Goal: Task Accomplishment & Management: Manage account settings

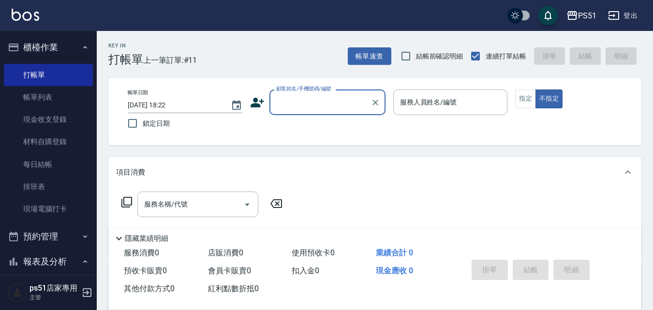
click at [313, 96] on input "顧客姓名/手機號碼/編號" at bounding box center [320, 102] width 93 height 17
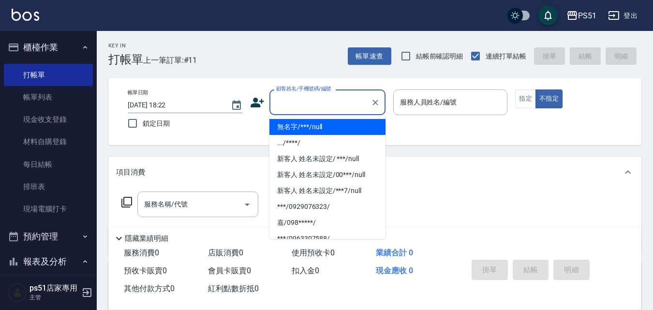
click at [315, 123] on li "無名字/***/null" at bounding box center [328, 127] width 116 height 16
type input "無名字/***/null"
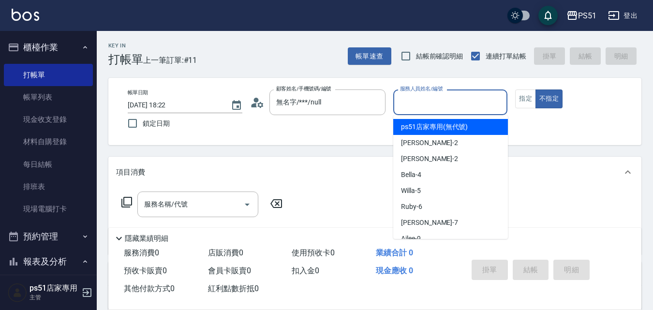
click at [425, 101] on input "服務人員姓名/編號" at bounding box center [451, 102] width 106 height 17
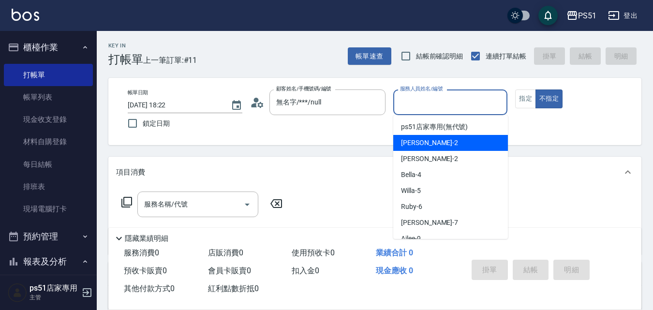
click at [424, 140] on div "[PERSON_NAME] -2" at bounding box center [450, 143] width 115 height 16
type input "[PERSON_NAME]-2"
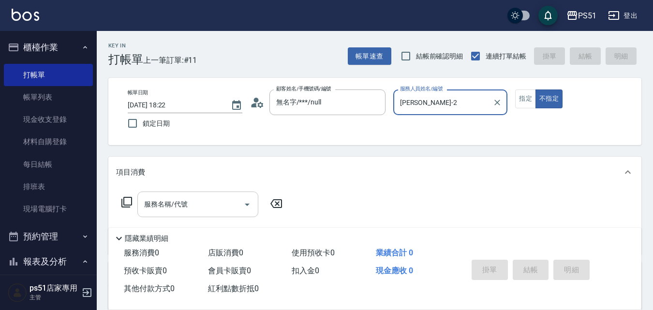
click at [229, 213] on div "服務名稱/代號" at bounding box center [197, 205] width 121 height 26
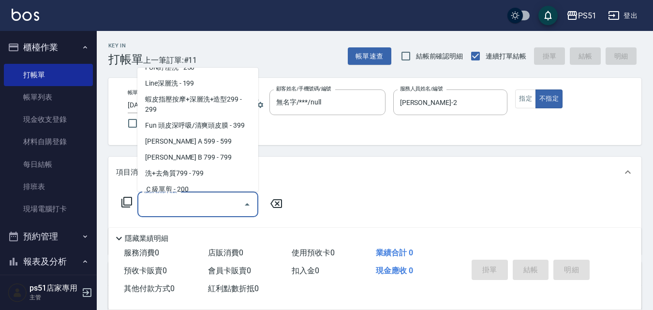
scroll to position [226, 0]
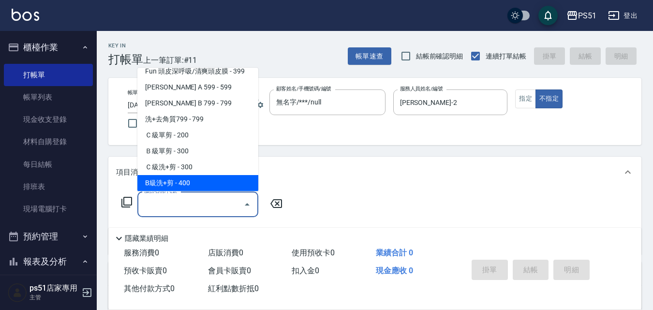
click at [187, 182] on span "B級洗+剪 - 400" at bounding box center [197, 183] width 121 height 16
type input "B級洗+剪(204)"
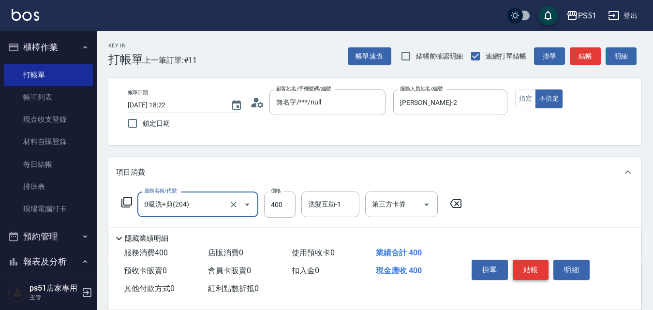
click at [531, 267] on button "結帳" at bounding box center [531, 270] width 36 height 20
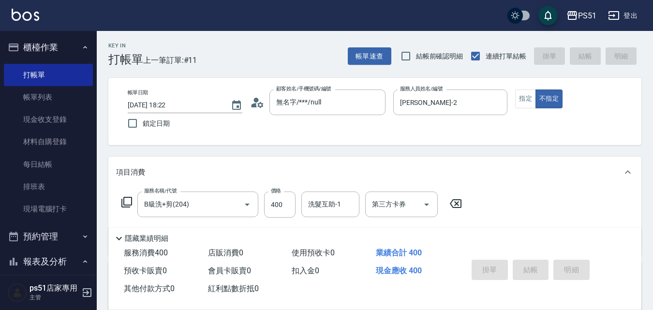
type input "[DATE] 18:28"
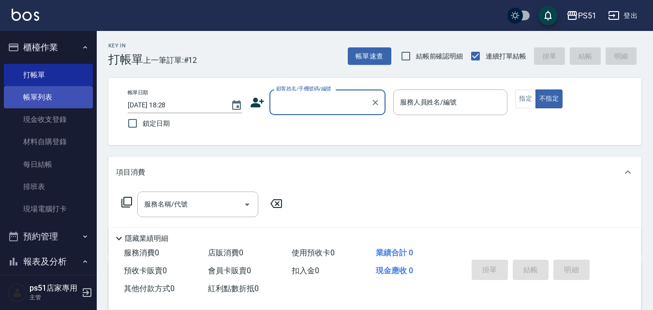
click at [22, 101] on link "帳單列表" at bounding box center [48, 97] width 89 height 22
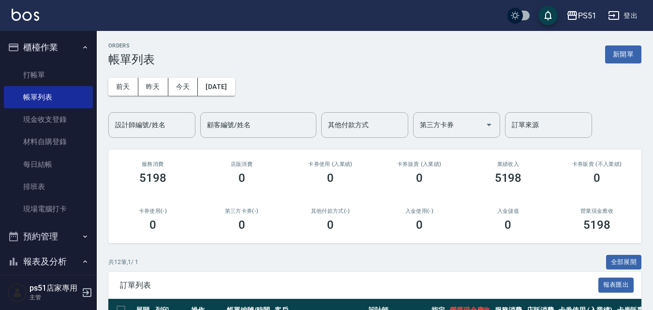
scroll to position [226, 0]
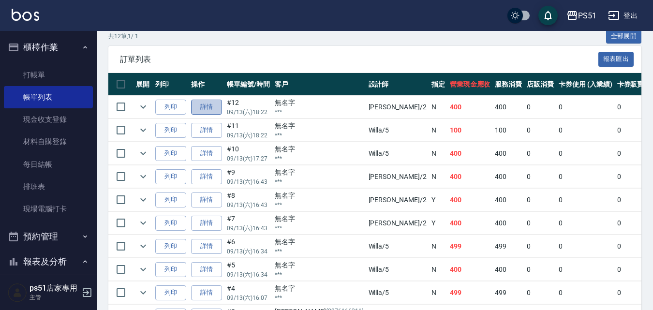
click at [217, 111] on link "詳情" at bounding box center [206, 107] width 31 height 15
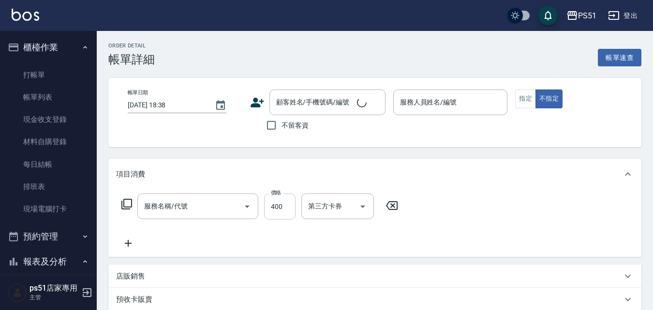
type input "[DATE] 18:22"
type input "[PERSON_NAME]-2"
type input "無名字/***/null"
type input "B級洗+剪(204)"
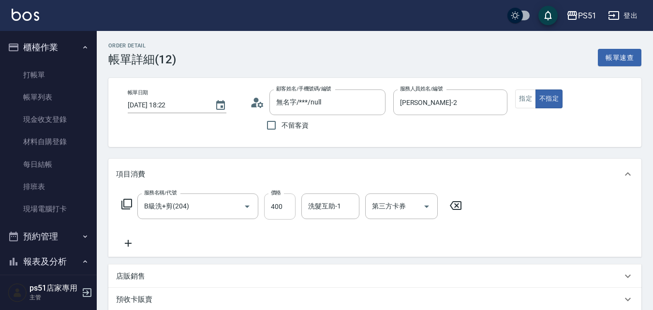
click at [290, 200] on input "400" at bounding box center [279, 207] width 31 height 26
type input "500"
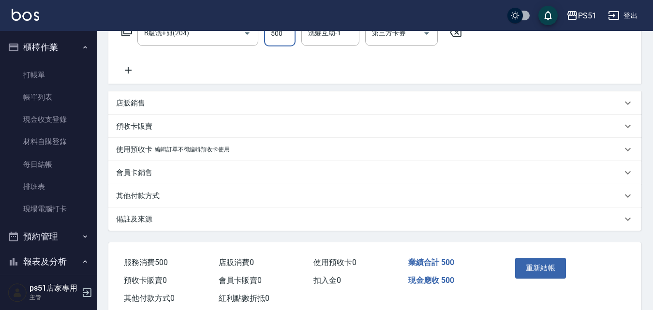
scroll to position [198, 0]
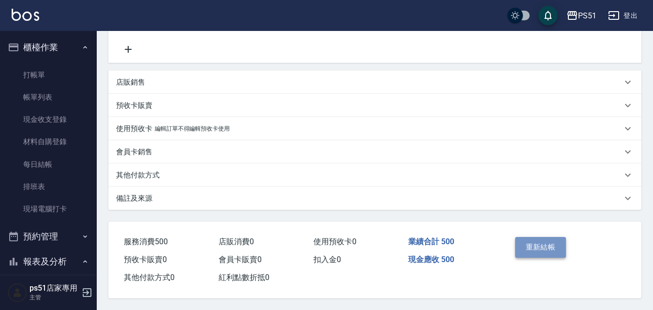
click at [532, 238] on button "重新結帳" at bounding box center [540, 247] width 51 height 20
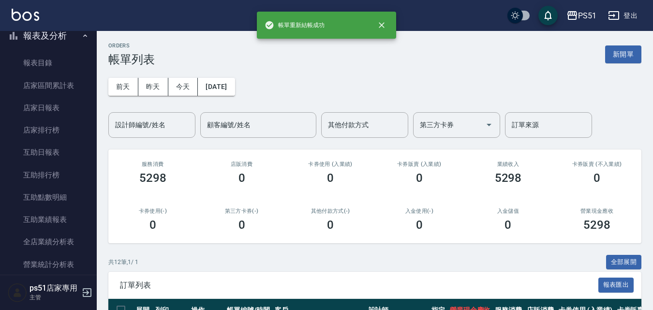
scroll to position [339, 0]
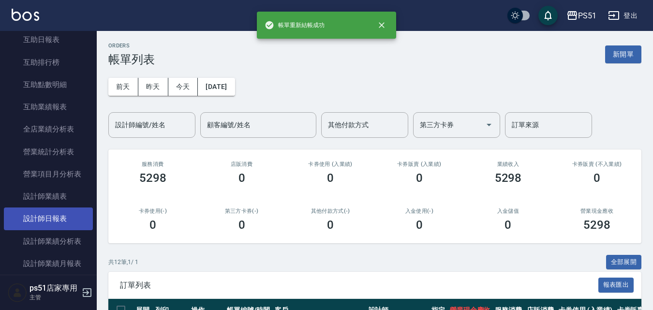
click at [68, 214] on link "設計師日報表" at bounding box center [48, 219] width 89 height 22
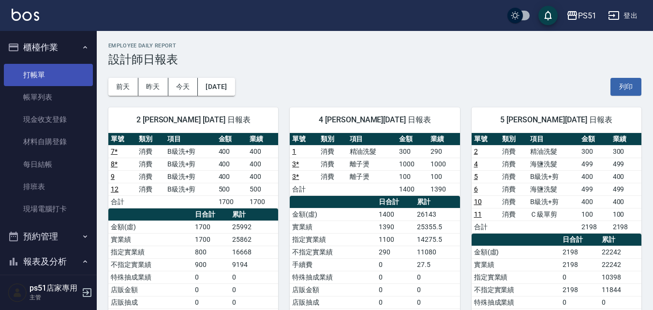
click at [47, 76] on link "打帳單" at bounding box center [48, 75] width 89 height 22
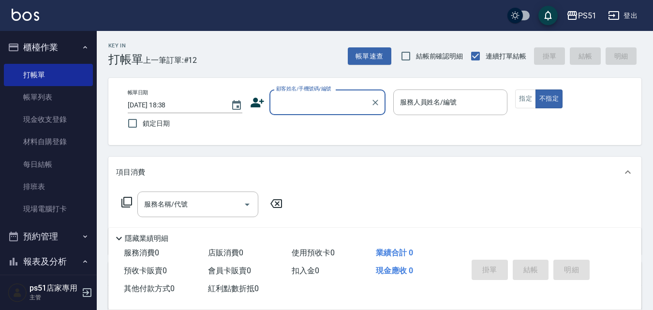
click at [315, 104] on input "顧客姓名/手機號碼/編號" at bounding box center [320, 102] width 93 height 17
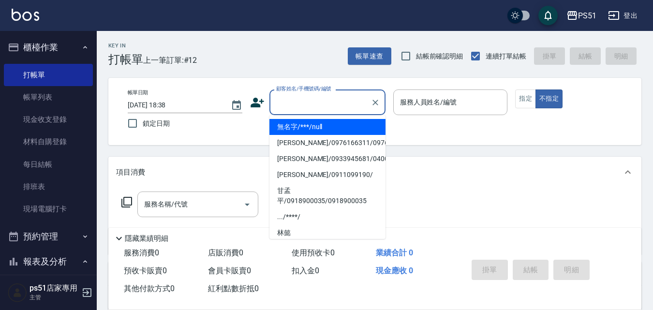
click at [350, 128] on li "無名字/***/null" at bounding box center [328, 127] width 116 height 16
type input "無名字/***/null"
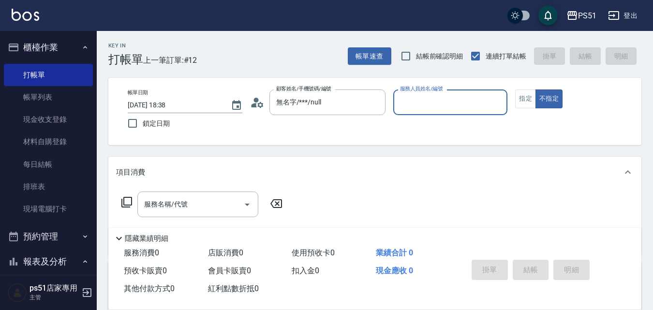
click at [460, 107] on input "服務人員姓名/編號" at bounding box center [451, 102] width 106 height 17
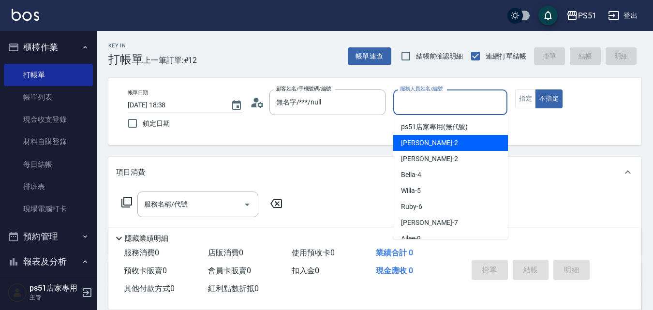
click at [463, 145] on div "[PERSON_NAME] -2" at bounding box center [450, 143] width 115 height 16
type input "[PERSON_NAME]-2"
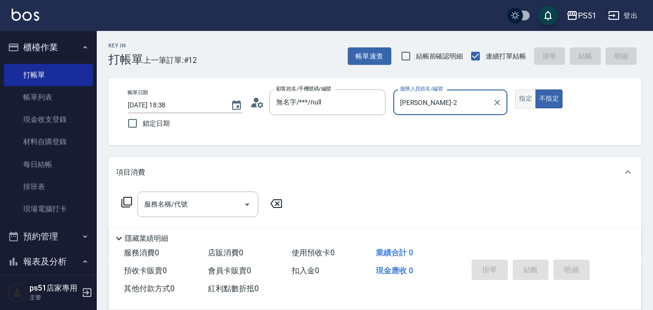
click at [528, 98] on button "指定" at bounding box center [525, 99] width 21 height 19
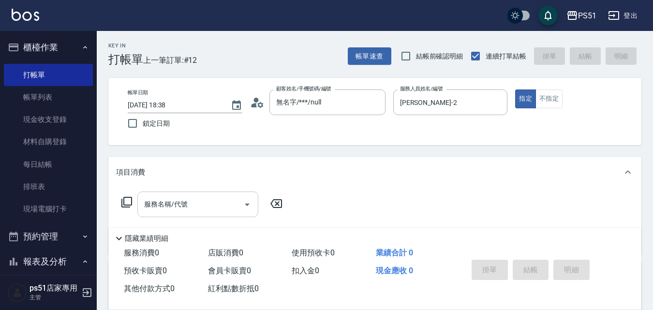
click at [167, 212] on input "服務名稱/代號" at bounding box center [191, 204] width 98 height 17
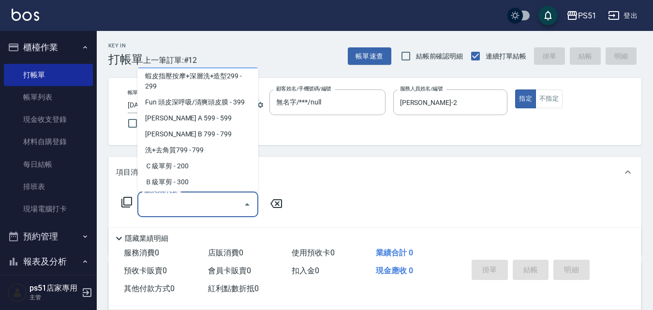
scroll to position [226, 0]
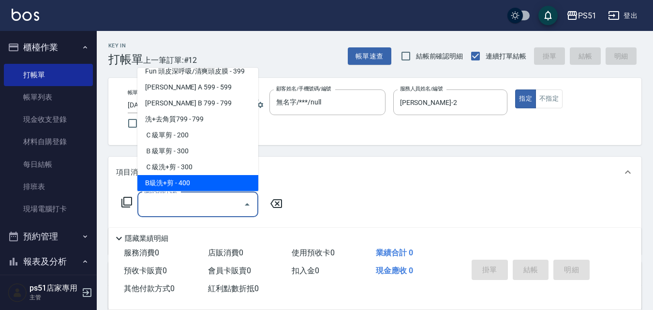
click at [200, 183] on span "B級洗+剪 - 400" at bounding box center [197, 183] width 121 height 16
type input "B級洗+剪(204)"
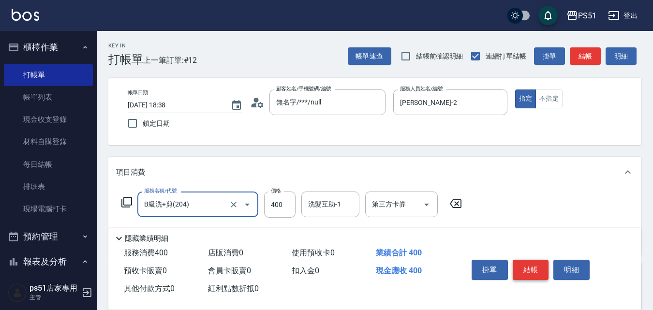
click at [530, 270] on button "結帳" at bounding box center [531, 270] width 36 height 20
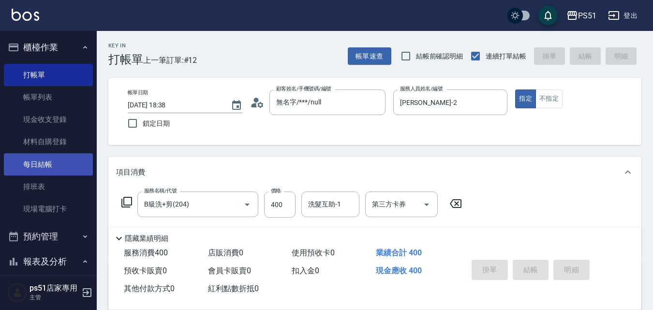
type input "[DATE] 18:45"
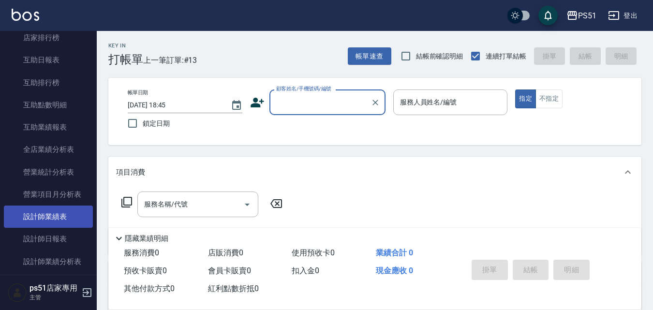
scroll to position [339, 0]
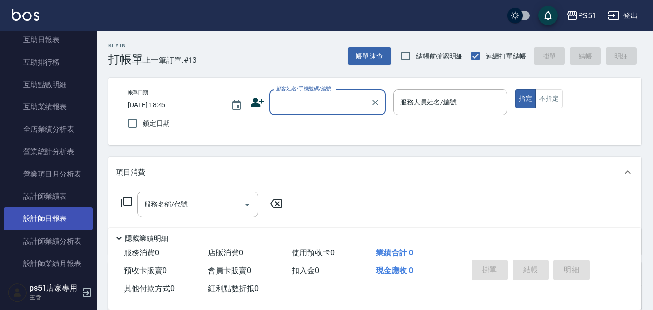
click at [71, 217] on link "設計師日報表" at bounding box center [48, 219] width 89 height 22
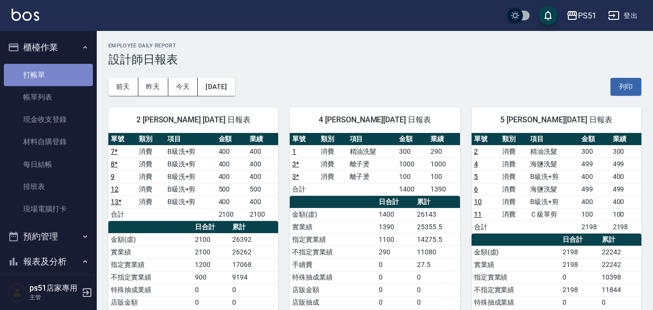
click at [65, 72] on link "打帳單" at bounding box center [48, 75] width 89 height 22
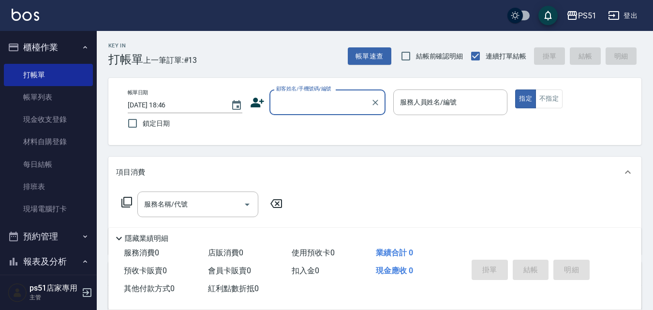
click at [332, 94] on input "顧客姓名/手機號碼/編號" at bounding box center [320, 102] width 93 height 17
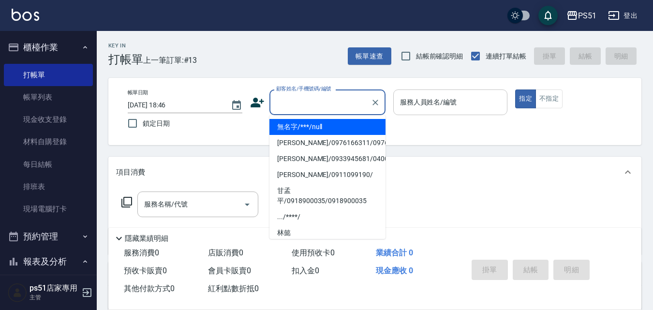
click at [329, 123] on li "無名字/***/null" at bounding box center [328, 127] width 116 height 16
type input "無名字/***/null"
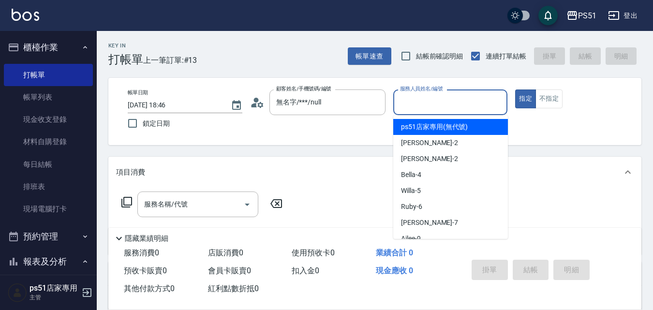
click at [437, 103] on input "服務人員姓名/編號" at bounding box center [451, 102] width 106 height 17
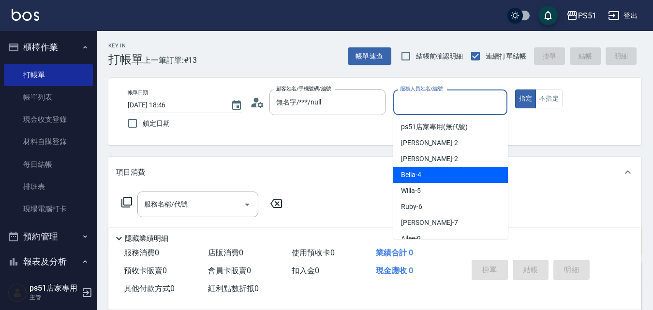
drag, startPoint x: 415, startPoint y: 182, endPoint x: 364, endPoint y: 196, distance: 52.6
click at [415, 182] on div "Bella -4" at bounding box center [450, 175] width 115 height 16
type input "Bella-4"
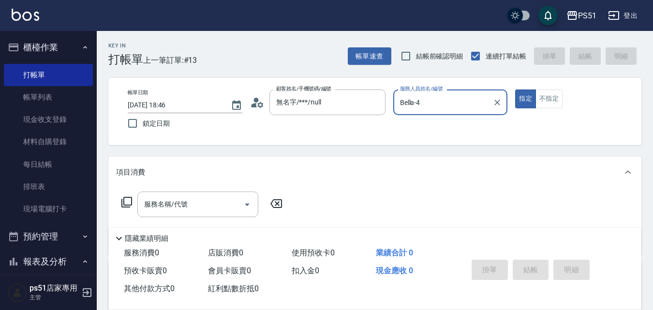
click at [121, 200] on div "服務名稱/代號 服務名稱/代號" at bounding box center [202, 205] width 172 height 26
click at [123, 198] on icon at bounding box center [126, 202] width 11 height 11
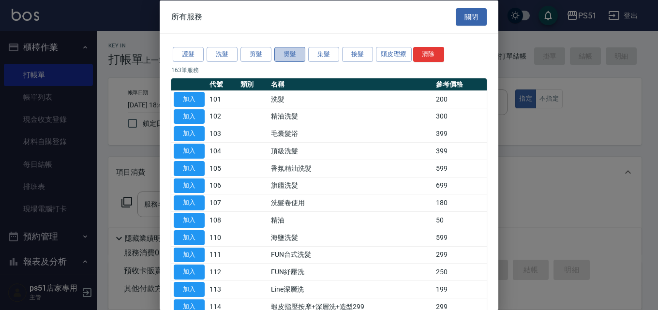
click at [292, 57] on button "燙髮" at bounding box center [289, 54] width 31 height 15
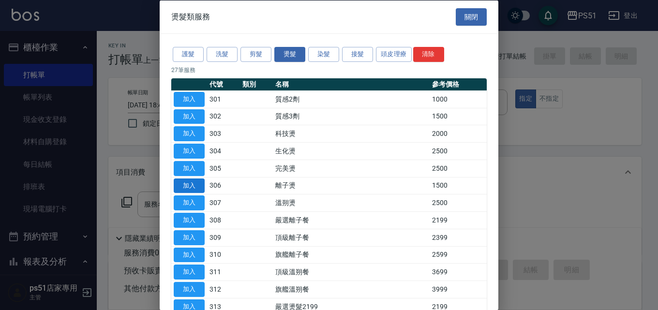
click at [191, 186] on button "加入" at bounding box center [189, 185] width 31 height 15
type input "離子燙(306)"
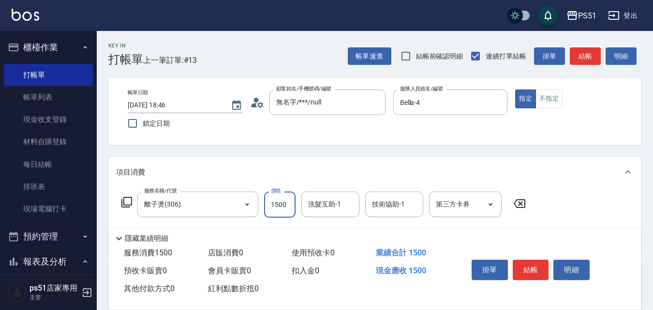
click at [281, 206] on input "1500" at bounding box center [279, 205] width 31 height 26
type input "3400"
click at [556, 96] on button "不指定" at bounding box center [549, 99] width 27 height 19
click at [345, 198] on input "洗髮互助-1" at bounding box center [330, 204] width 49 height 17
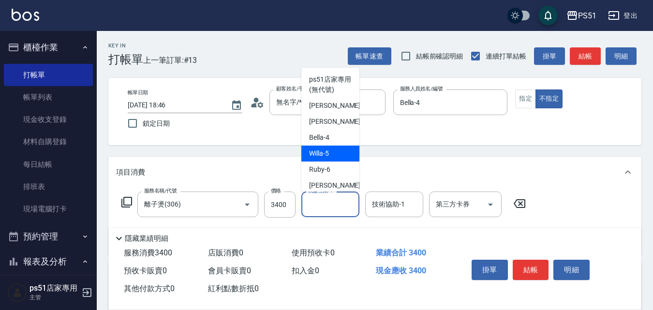
click at [342, 155] on div "Willa -5" at bounding box center [331, 154] width 58 height 16
type input "Willa-5"
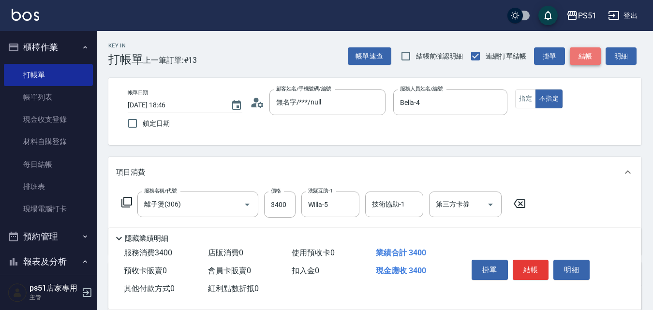
click at [590, 55] on button "結帳" at bounding box center [585, 56] width 31 height 18
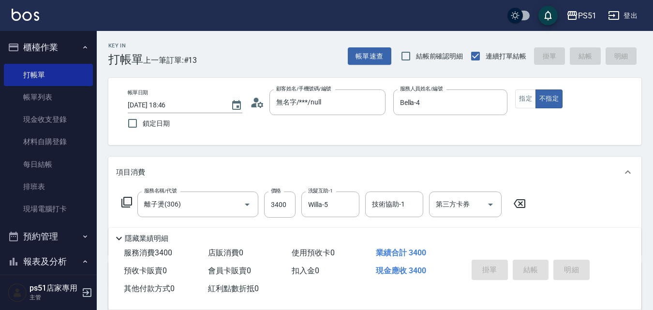
type input "[DATE] 18:55"
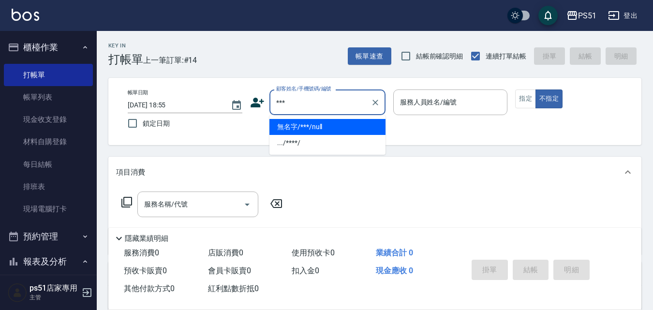
type input "無名字/***/null"
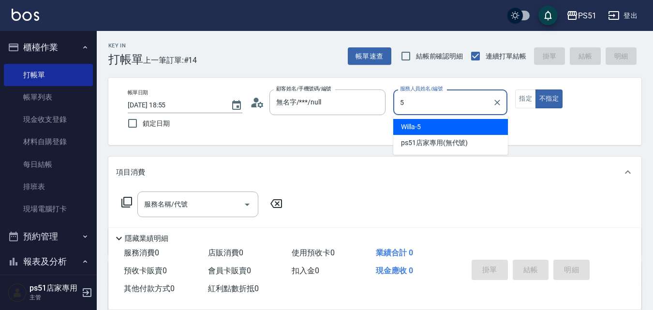
type input "Willa-5"
type button "false"
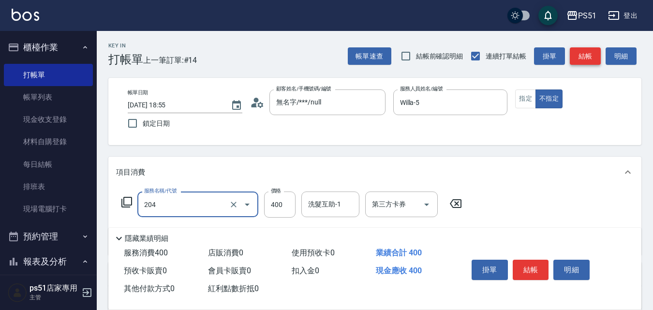
type input "B級洗+剪(204)"
click at [590, 55] on button "結帳" at bounding box center [585, 56] width 31 height 18
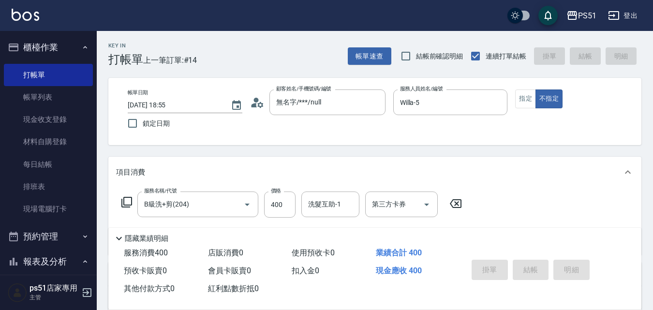
type input "[DATE] 19:11"
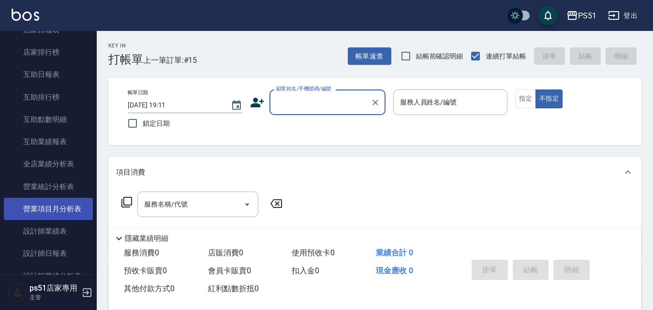
scroll to position [339, 0]
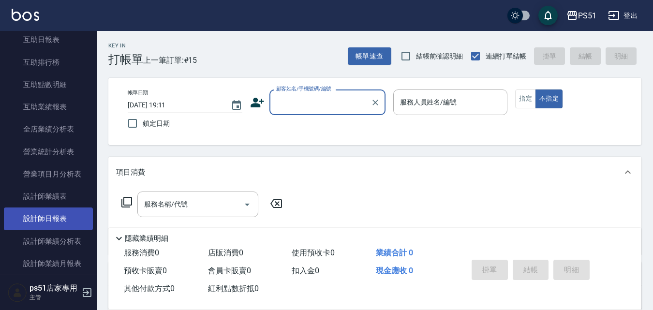
click at [71, 218] on link "設計師日報表" at bounding box center [48, 219] width 89 height 22
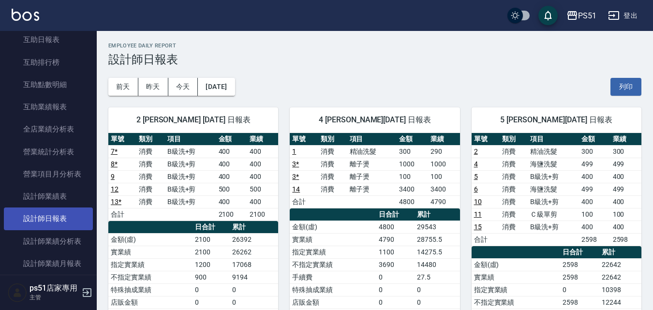
scroll to position [452, 0]
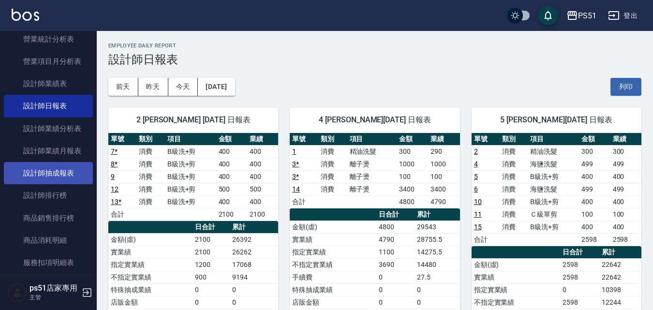
click at [66, 170] on link "設計師抽成報表" at bounding box center [48, 173] width 89 height 22
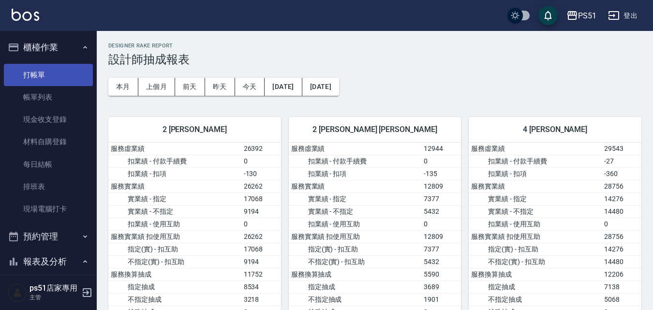
click at [56, 76] on link "打帳單" at bounding box center [48, 75] width 89 height 22
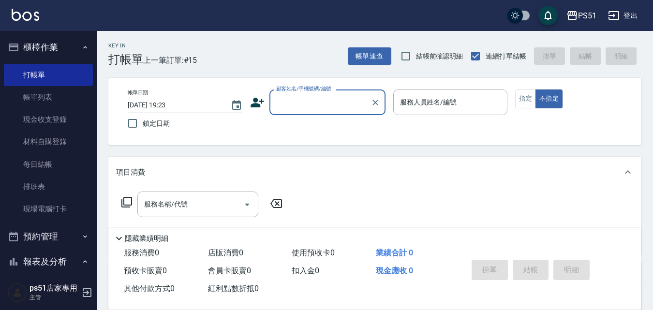
scroll to position [113, 0]
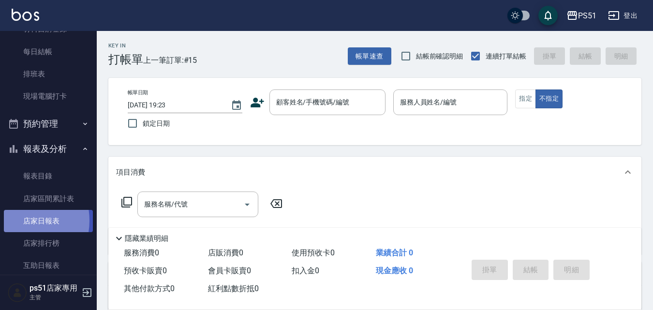
click at [15, 221] on link "店家日報表" at bounding box center [48, 221] width 89 height 22
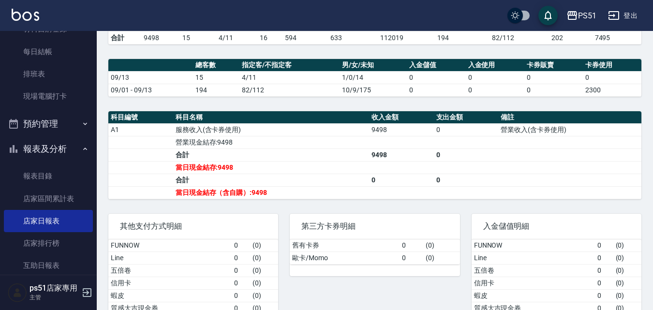
scroll to position [339, 0]
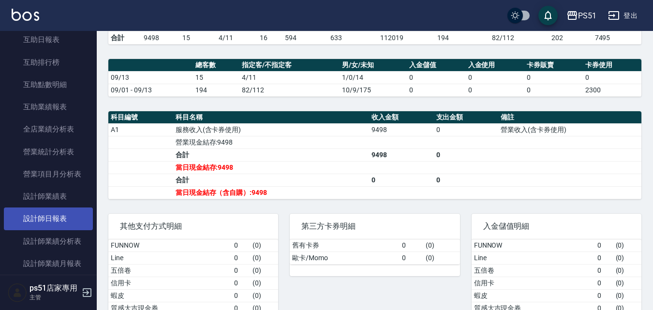
click at [60, 216] on link "設計師日報表" at bounding box center [48, 219] width 89 height 22
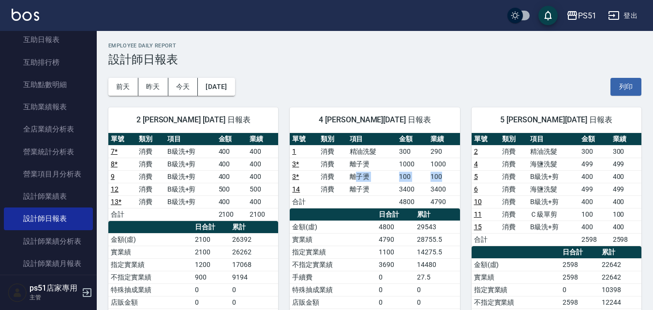
drag, startPoint x: 357, startPoint y: 176, endPoint x: 447, endPoint y: 174, distance: 90.5
click at [447, 174] on tr "3 * 消費 離子燙 100 100" at bounding box center [375, 176] width 170 height 13
click at [315, 175] on td "3 *" at bounding box center [304, 176] width 29 height 13
click at [296, 175] on link "3 *" at bounding box center [295, 177] width 7 height 8
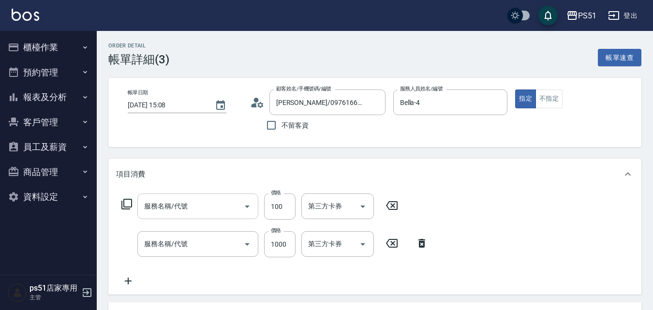
type input "離子燙(306)"
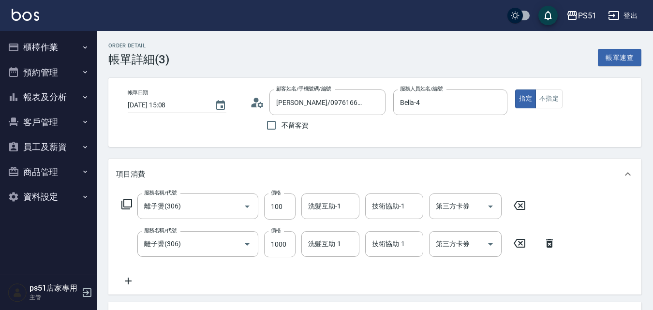
click at [518, 211] on icon at bounding box center [520, 206] width 24 height 12
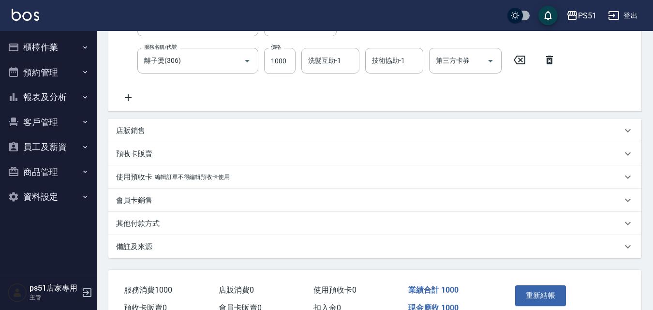
scroll to position [226, 0]
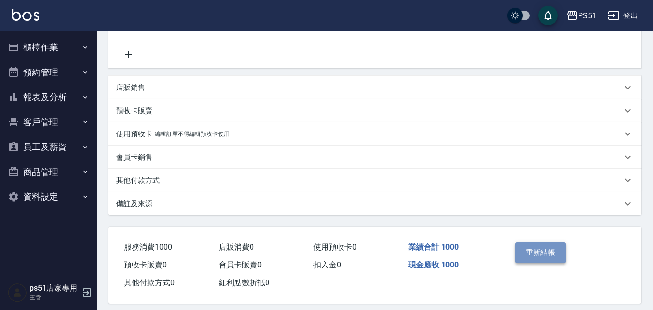
click at [544, 246] on button "重新結帳" at bounding box center [540, 252] width 51 height 20
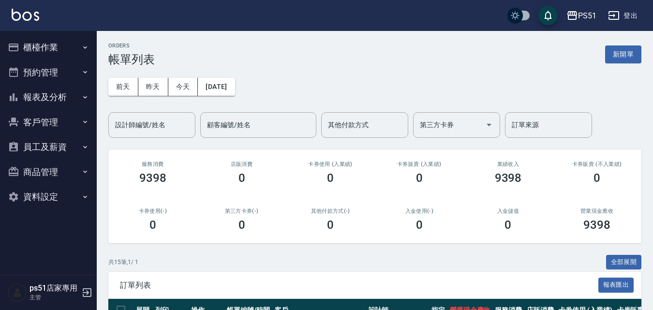
click at [60, 99] on button "報表及分析" at bounding box center [48, 97] width 89 height 25
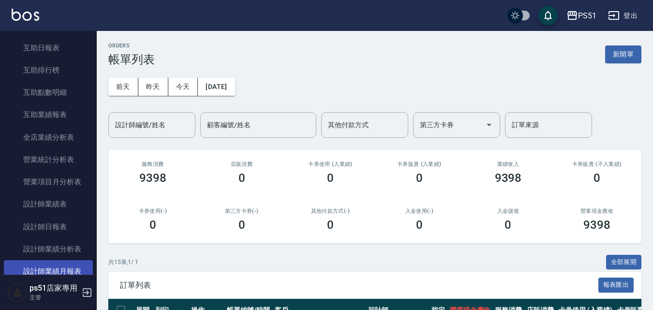
scroll to position [226, 0]
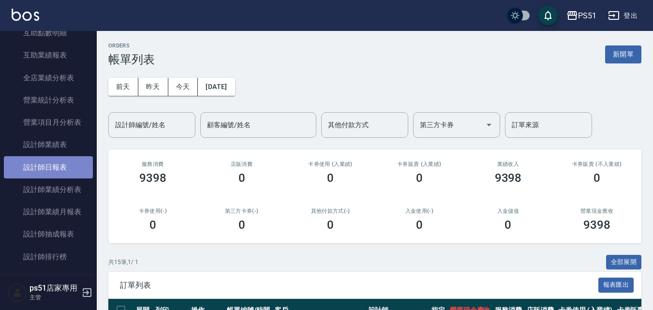
click at [70, 166] on link "設計師日報表" at bounding box center [48, 167] width 89 height 22
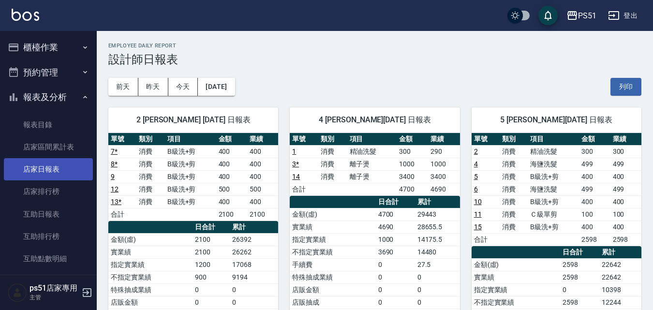
click at [60, 169] on link "店家日報表" at bounding box center [48, 169] width 89 height 22
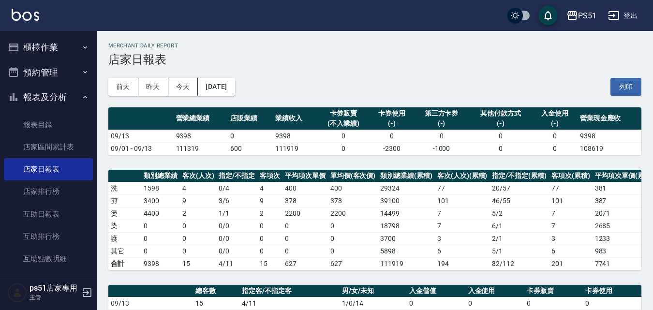
click at [76, 49] on button "櫃檯作業" at bounding box center [48, 47] width 89 height 25
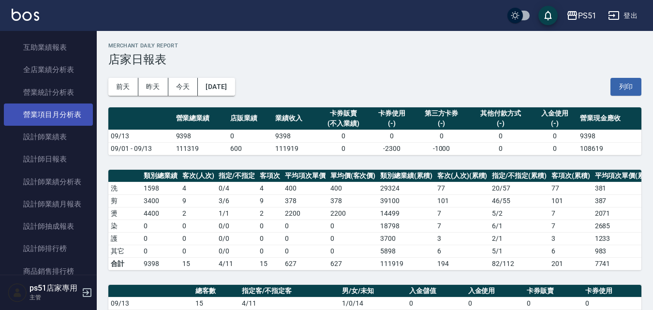
scroll to position [452, 0]
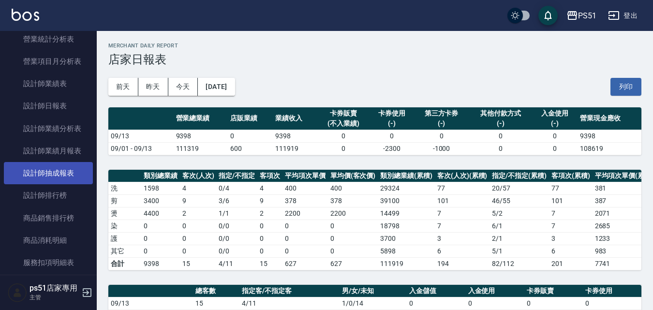
click at [76, 170] on link "設計師抽成報表" at bounding box center [48, 173] width 89 height 22
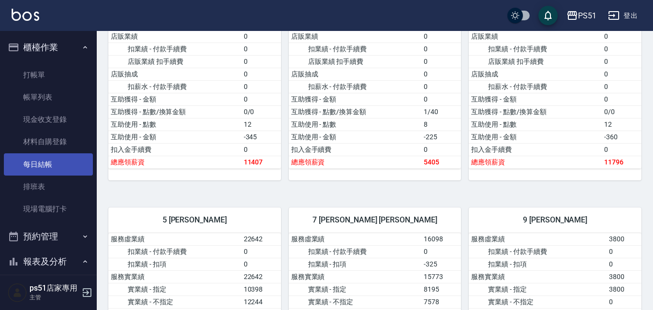
click at [57, 159] on link "每日結帳" at bounding box center [48, 164] width 89 height 22
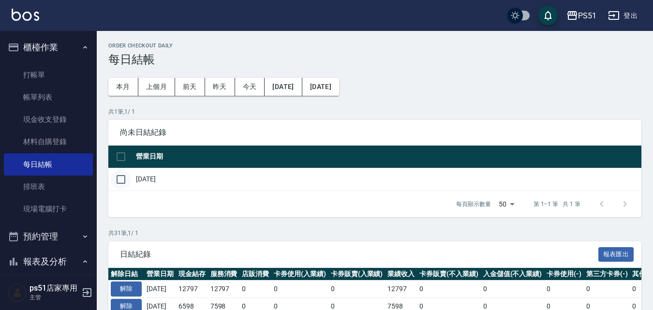
click at [124, 183] on input "checkbox" at bounding box center [121, 179] width 20 height 20
checkbox input "true"
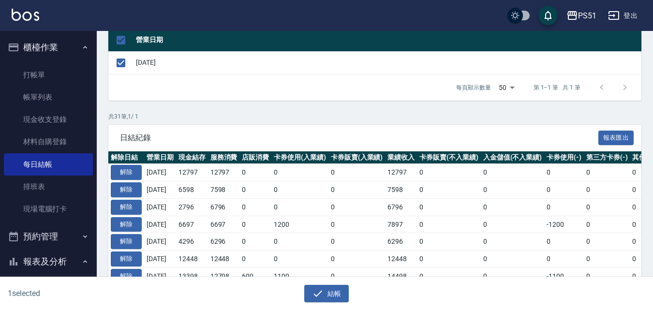
scroll to position [226, 0]
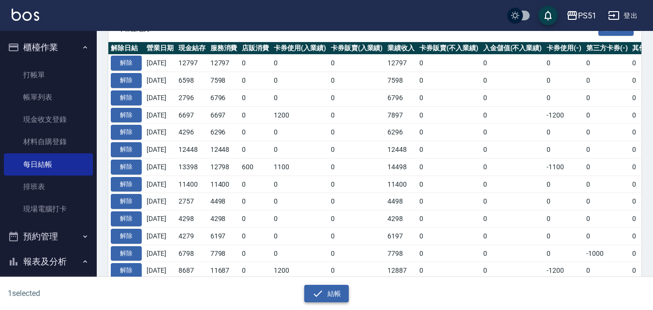
click at [340, 291] on button "結帳" at bounding box center [326, 294] width 45 height 18
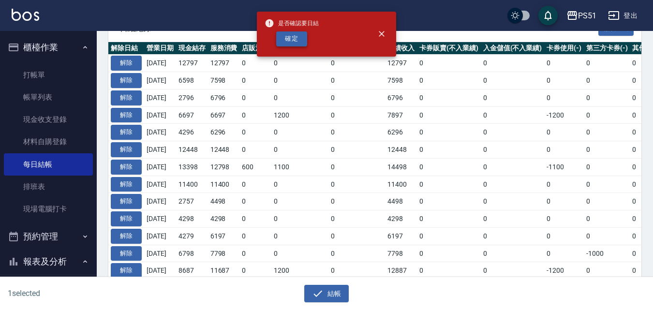
click at [294, 40] on button "確定" at bounding box center [291, 38] width 31 height 15
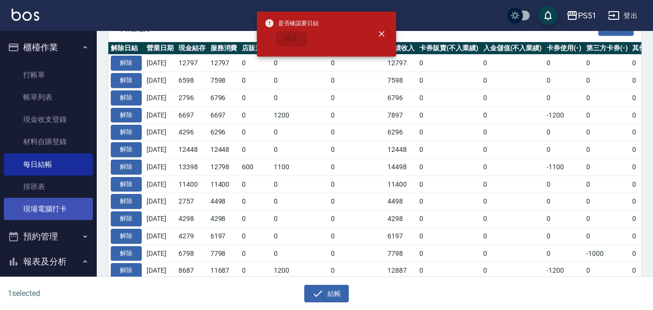
checkbox input "false"
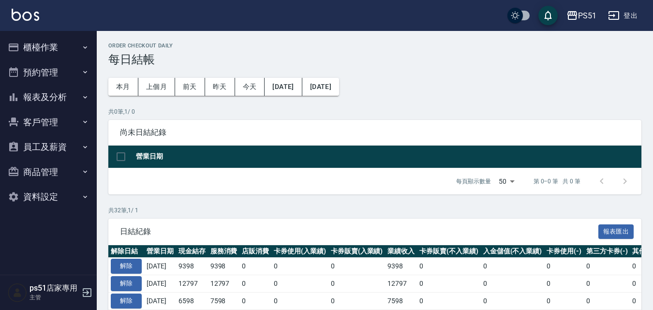
click at [63, 49] on button "櫃檯作業" at bounding box center [48, 47] width 89 height 25
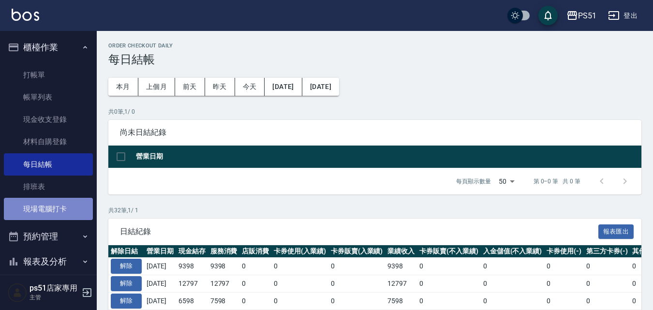
click at [55, 203] on link "現場電腦打卡" at bounding box center [48, 209] width 89 height 22
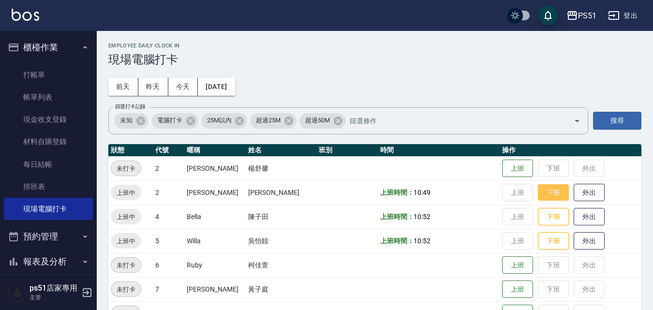
click at [539, 191] on button "下班" at bounding box center [553, 192] width 31 height 17
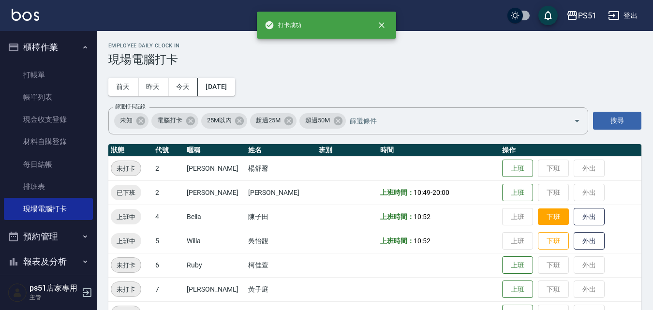
click at [547, 217] on button "下班" at bounding box center [553, 217] width 31 height 17
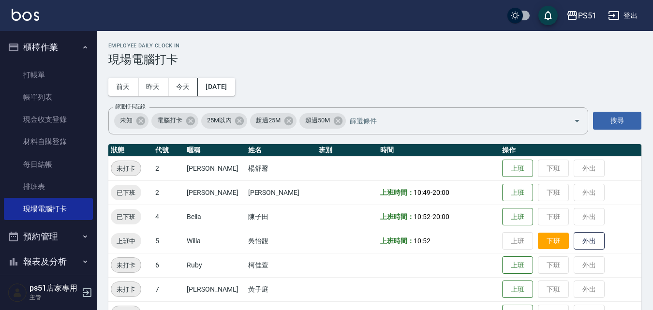
click at [540, 241] on button "下班" at bounding box center [553, 241] width 31 height 17
